Goal: Information Seeking & Learning: Learn about a topic

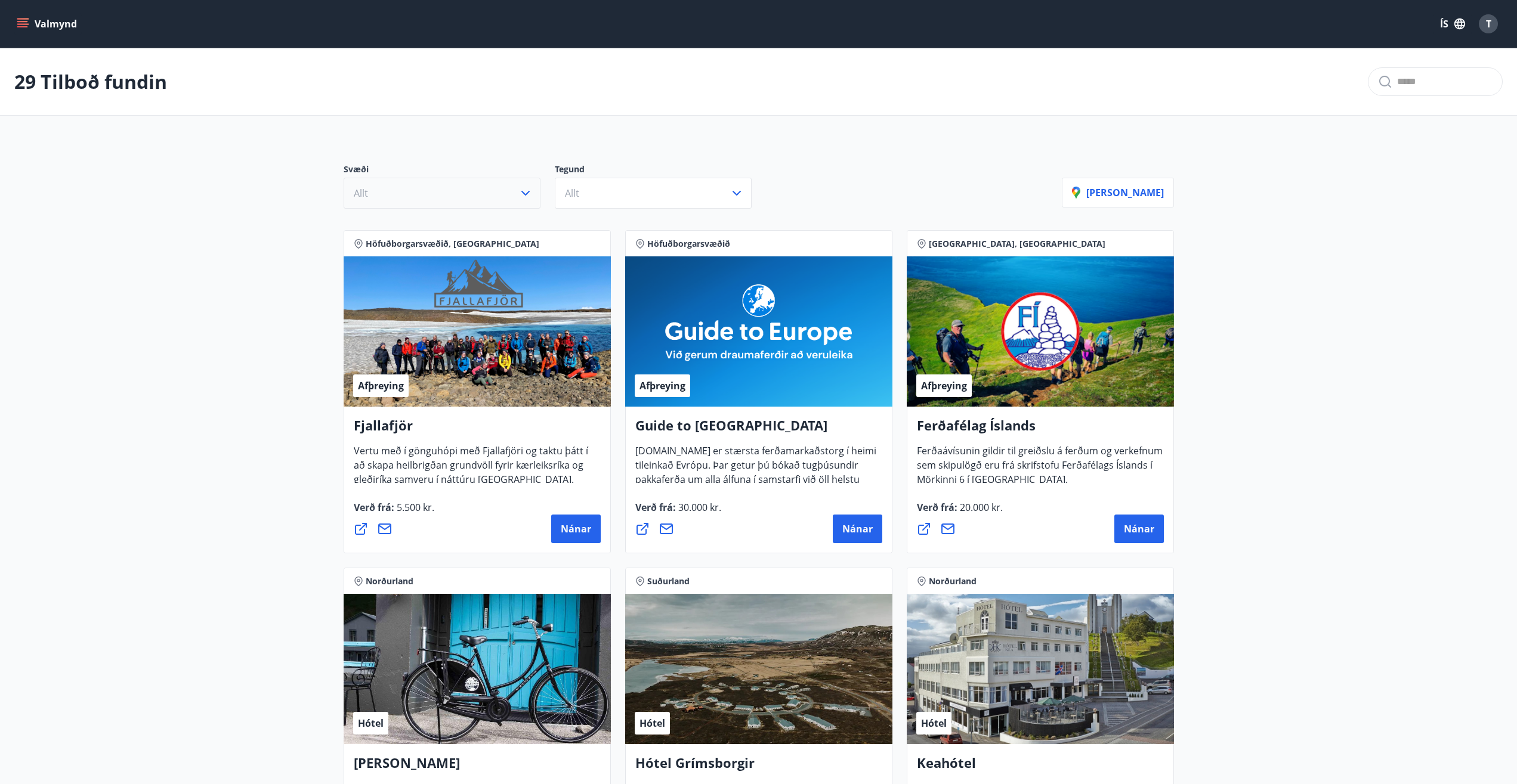
click at [435, 184] on button "Allt" at bounding box center [443, 193] width 197 height 31
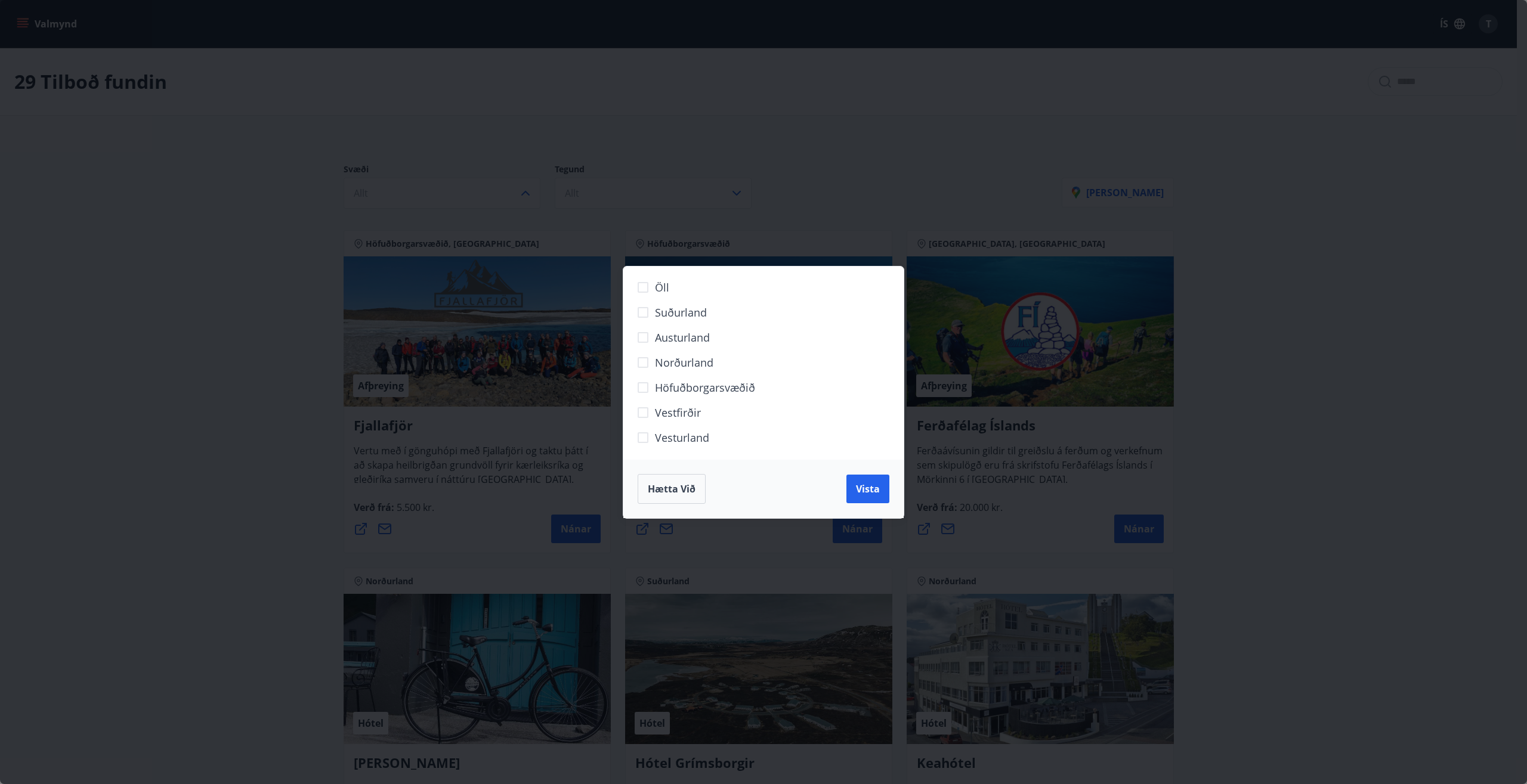
click at [686, 487] on span "Hætta við" at bounding box center [672, 489] width 48 height 13
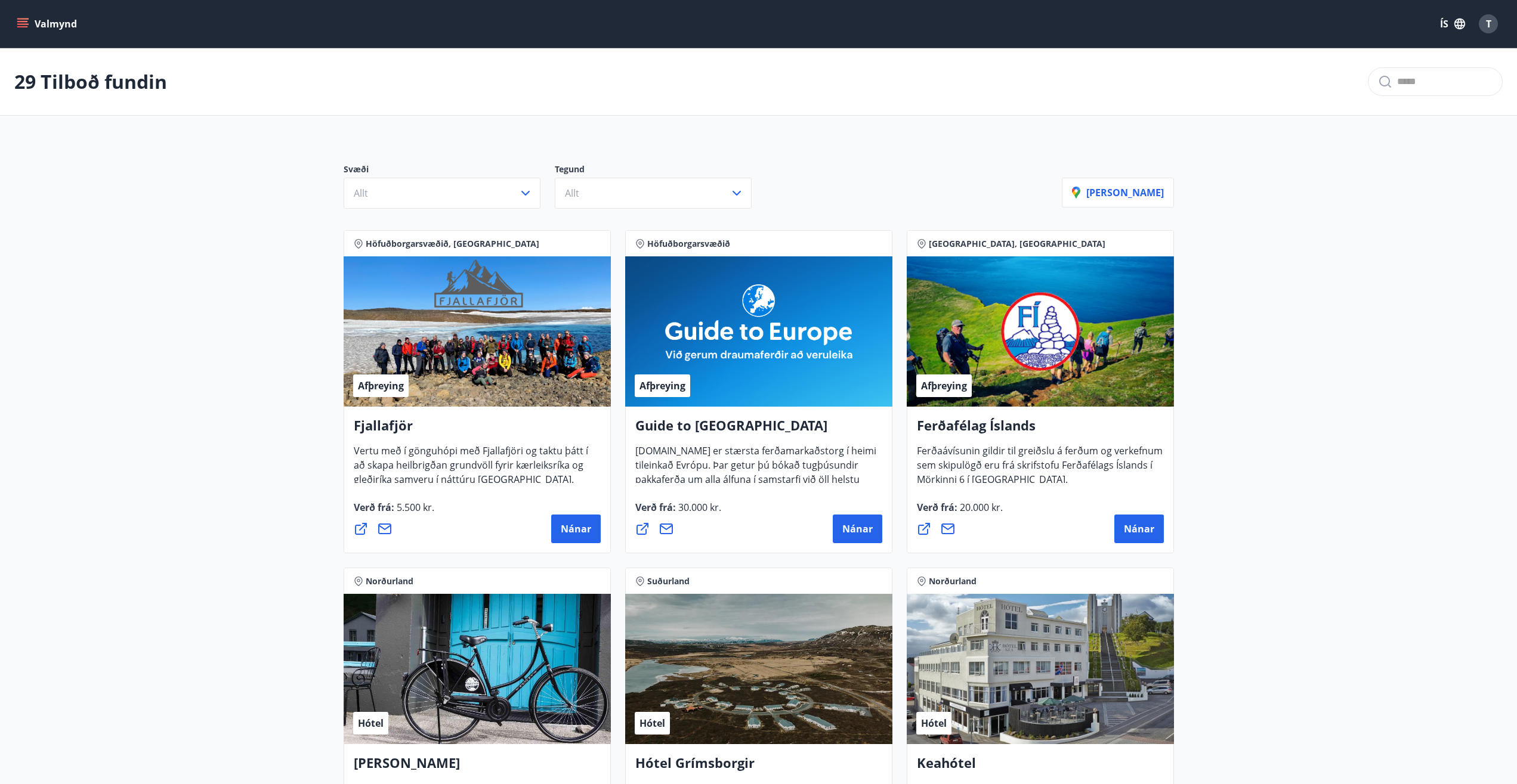
click at [34, 20] on button "Valmynd" at bounding box center [48, 23] width 67 height 21
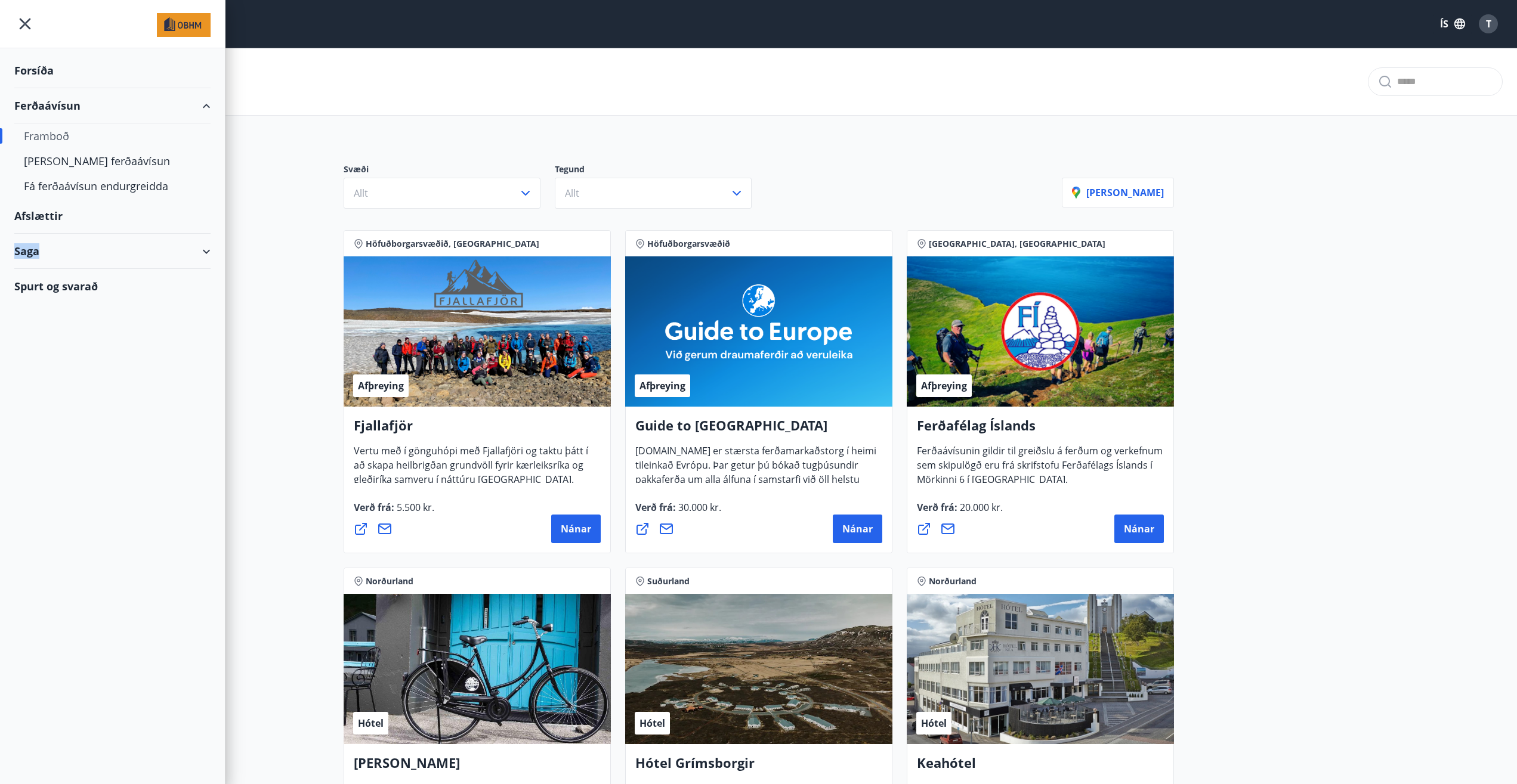
click at [191, 244] on div "Saga" at bounding box center [112, 251] width 196 height 35
click at [56, 215] on div "Afslættir" at bounding box center [112, 216] width 196 height 35
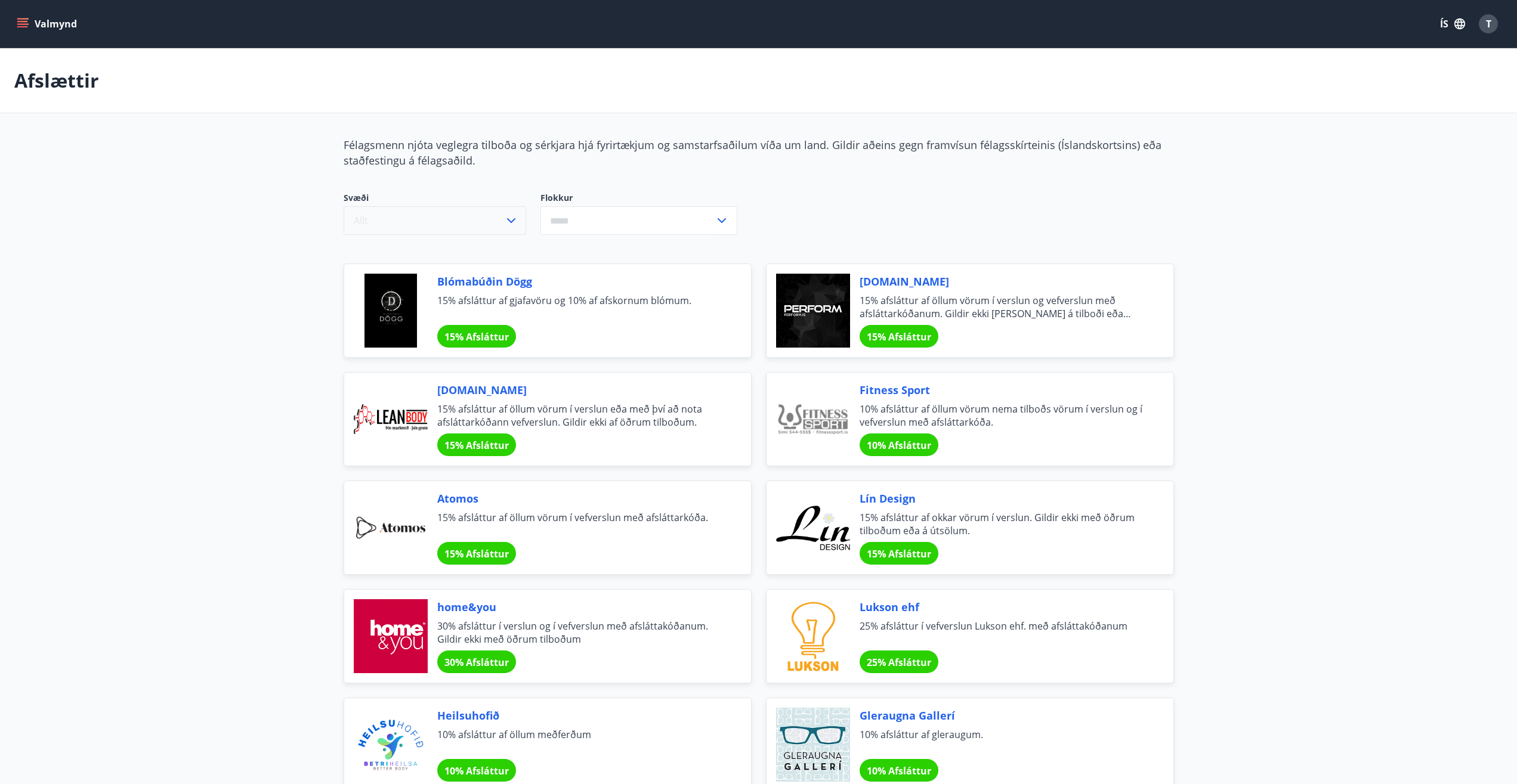
click at [404, 217] on button "Allt" at bounding box center [436, 220] width 183 height 29
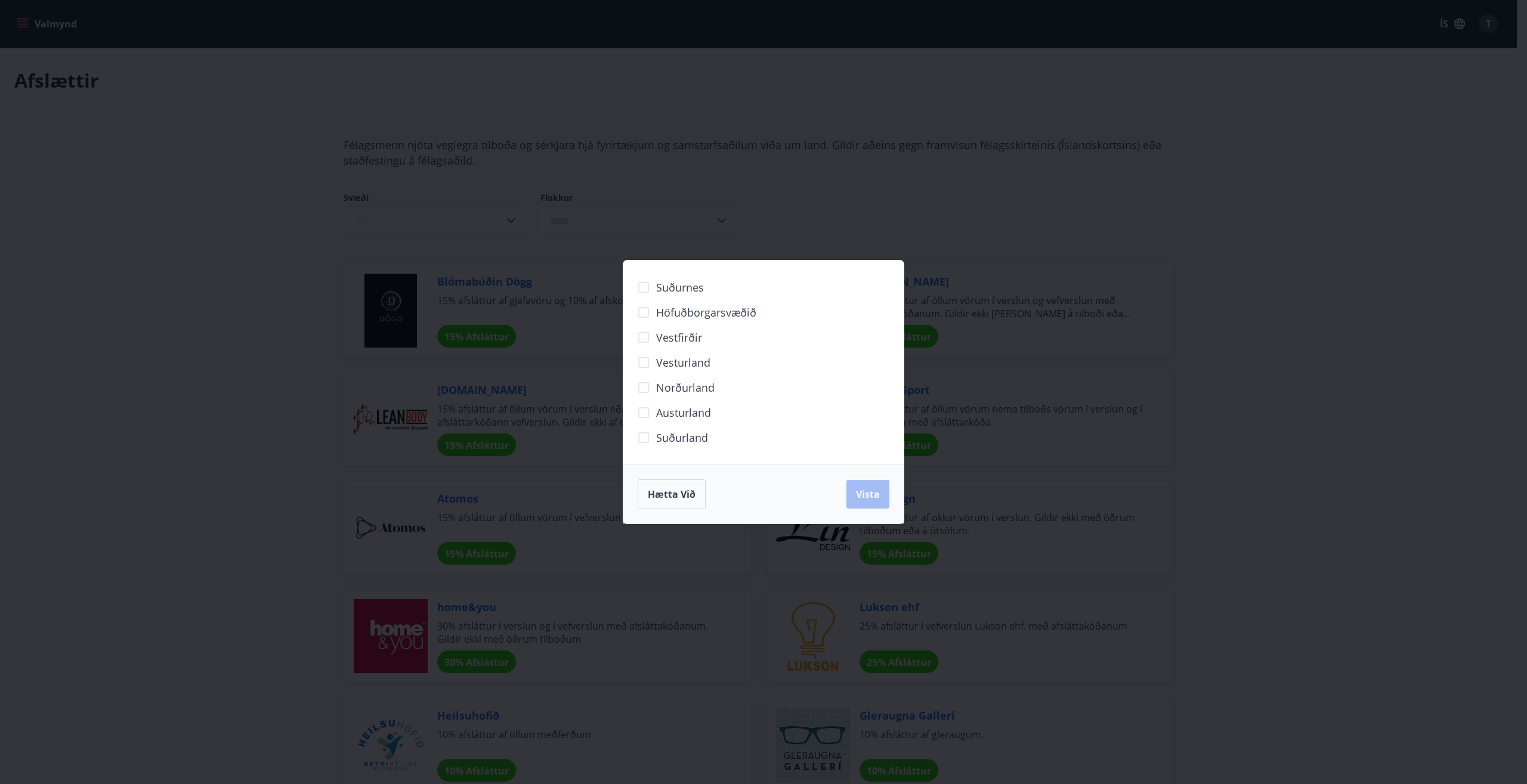
click at [698, 310] on span "Höfuðborgarsvæðið" at bounding box center [706, 313] width 100 height 16
click at [875, 495] on span "Vista" at bounding box center [868, 494] width 24 height 13
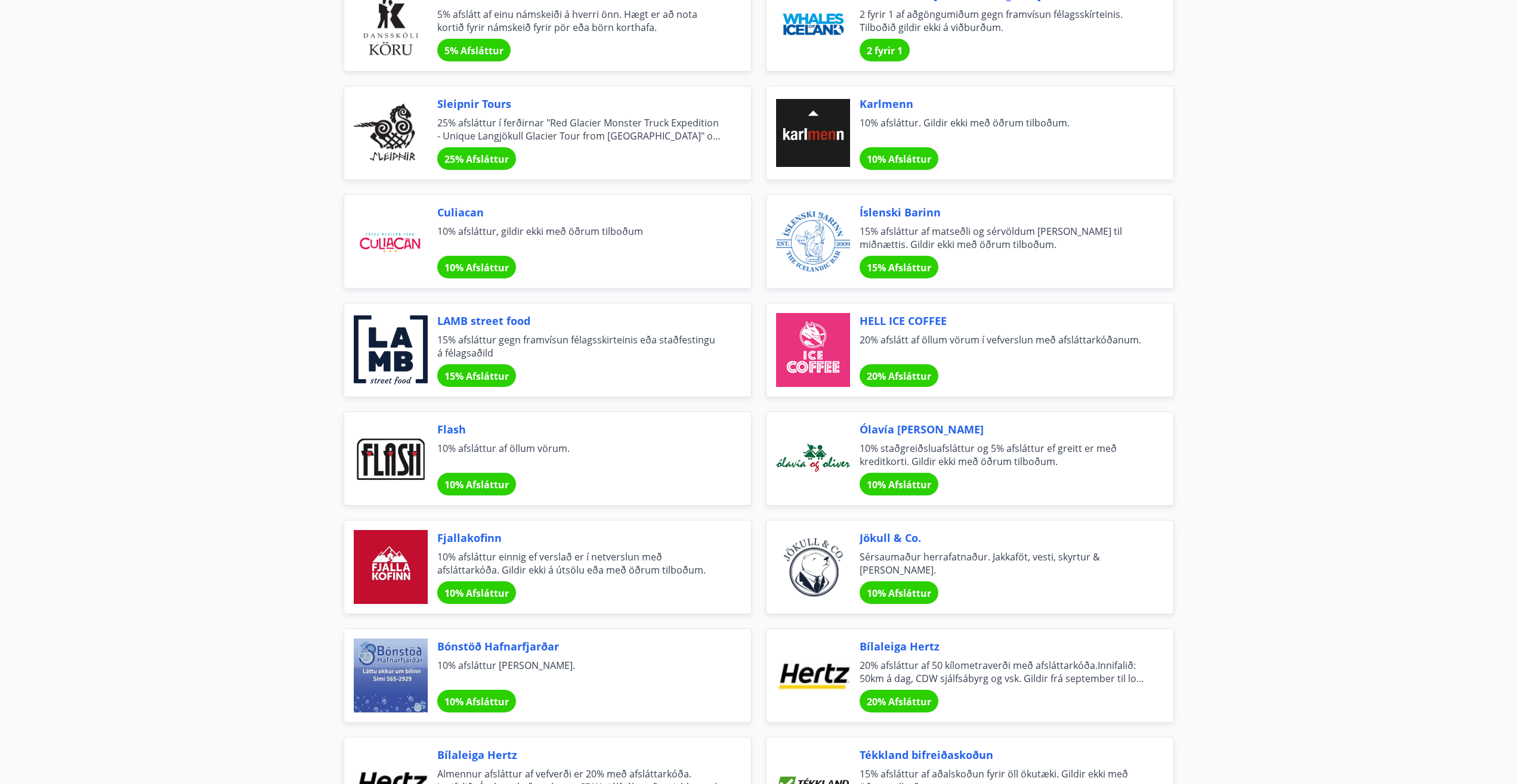
scroll to position [3224, 0]
